Goal: Information Seeking & Learning: Learn about a topic

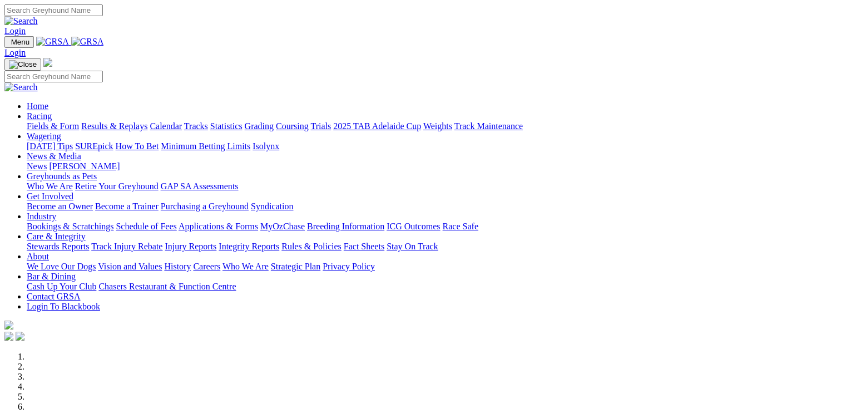
click at [52, 111] on link "Racing" at bounding box center [39, 115] width 25 height 9
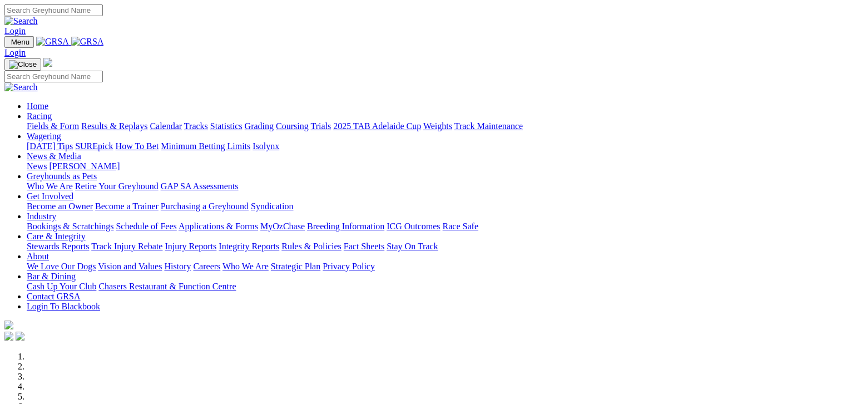
click at [52, 121] on link "Fields & Form" at bounding box center [53, 125] width 52 height 9
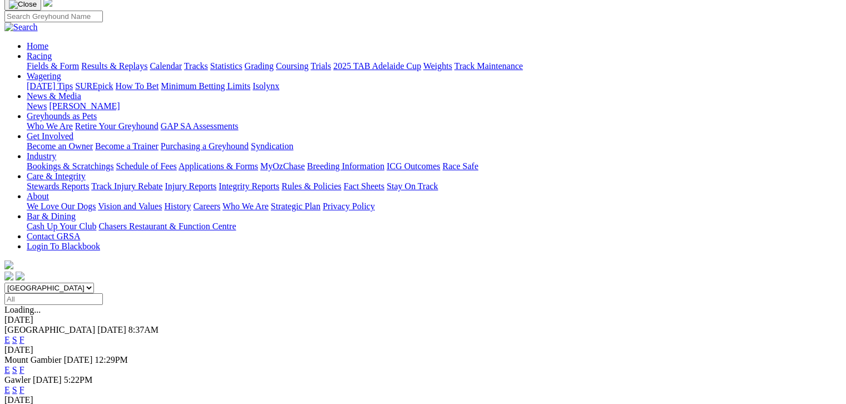
scroll to position [83, 0]
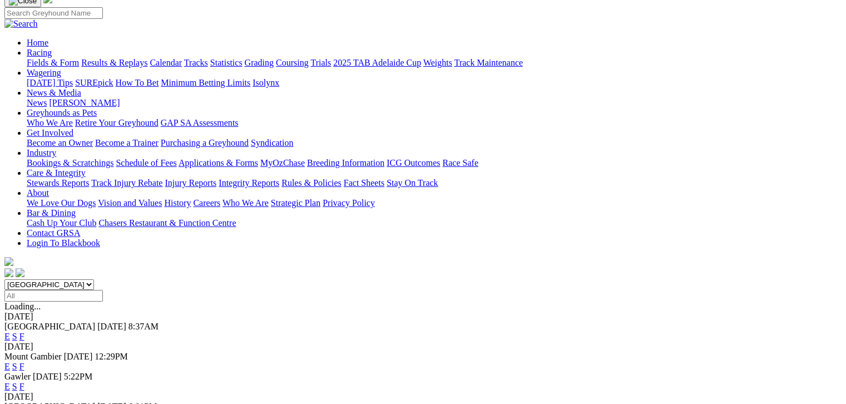
click at [24, 331] on link "F" at bounding box center [21, 335] width 5 height 9
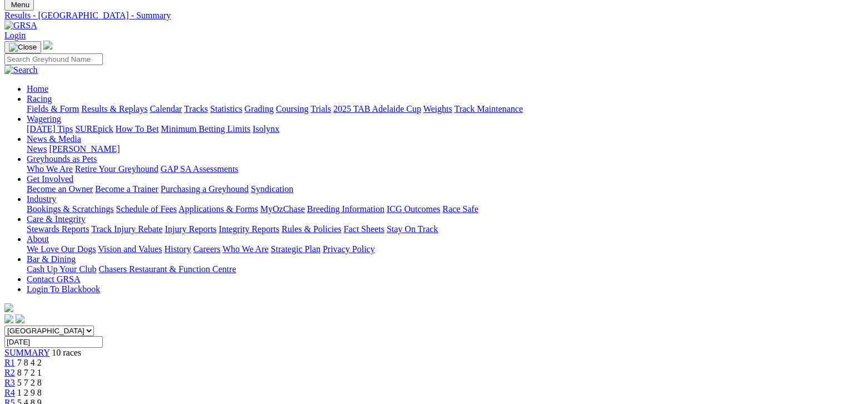
scroll to position [42, 0]
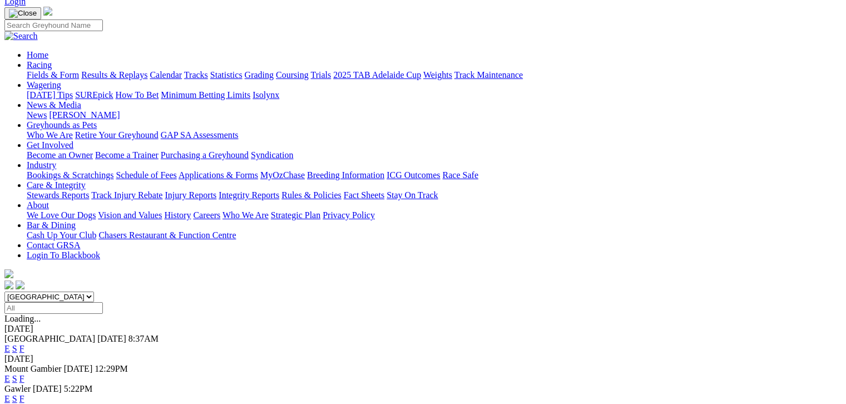
scroll to position [83, 0]
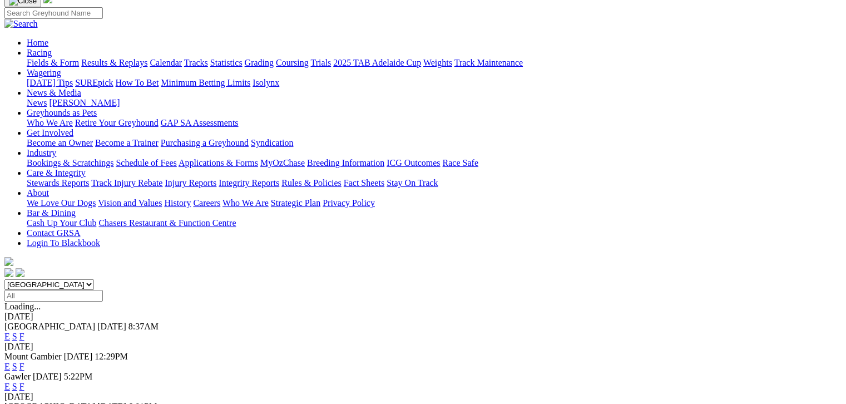
click at [24, 361] on link "F" at bounding box center [21, 365] width 5 height 9
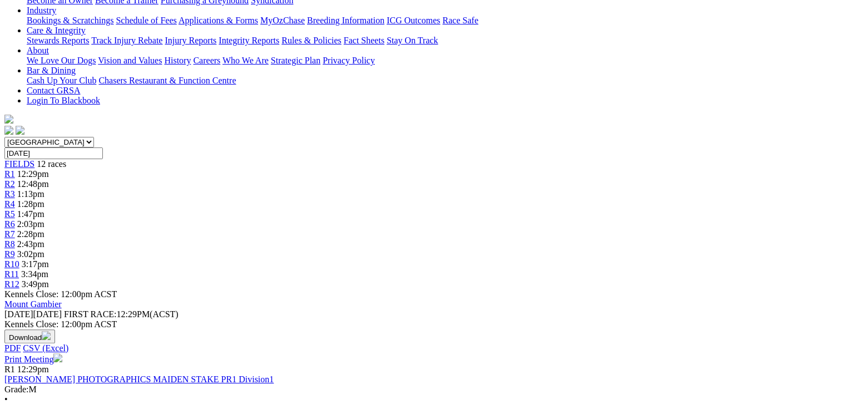
scroll to position [236, 0]
